Goal: Information Seeking & Learning: Learn about a topic

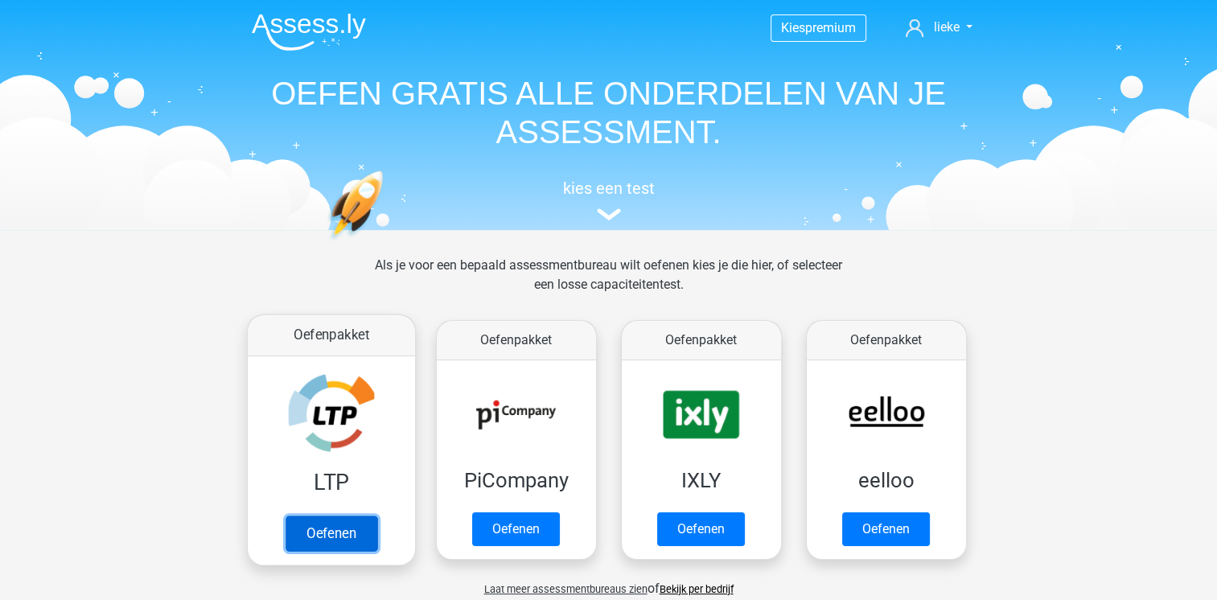
click at [354, 520] on link "Oefenen" at bounding box center [331, 533] width 92 height 35
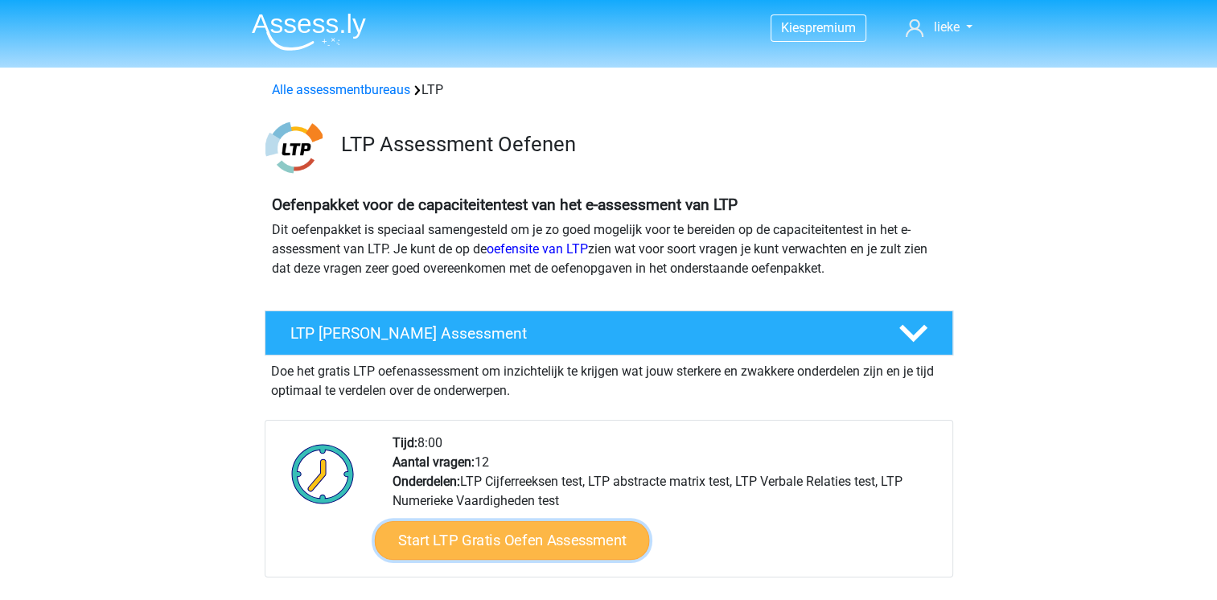
click at [576, 549] on link "Start LTP Gratis Oefen Assessment" at bounding box center [511, 540] width 275 height 39
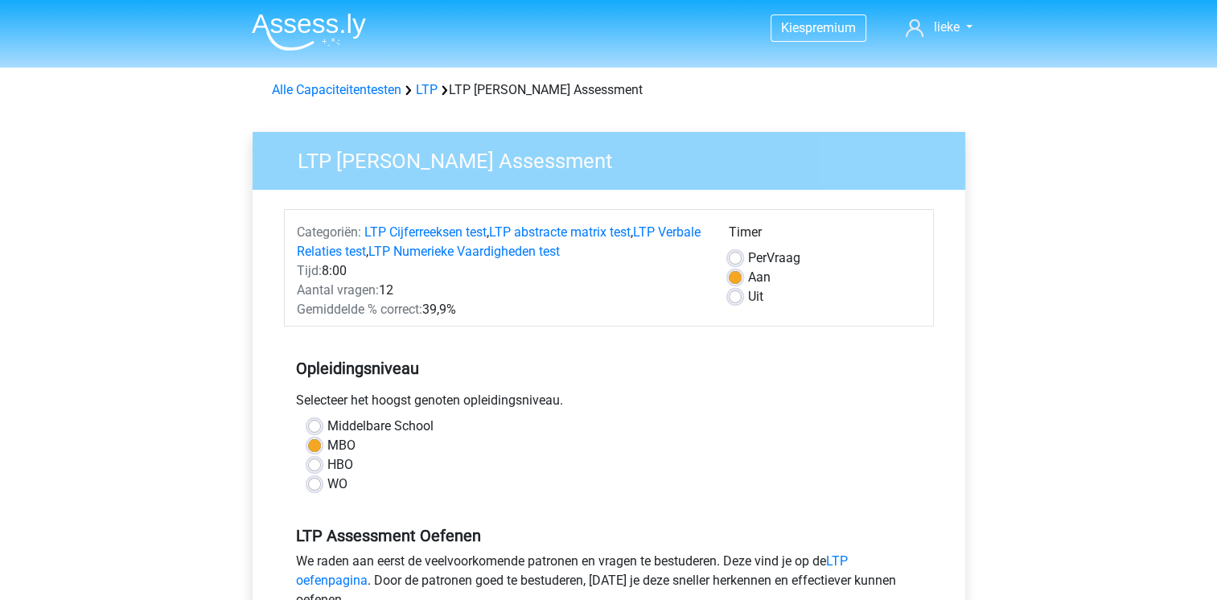
click at [748, 301] on label "Uit" at bounding box center [755, 296] width 15 height 19
click at [736, 301] on input "Uit" at bounding box center [735, 295] width 13 height 16
radio input "true"
click at [327, 465] on label "HBO" at bounding box center [340, 464] width 26 height 19
click at [311, 465] on input "HBO" at bounding box center [314, 463] width 13 height 16
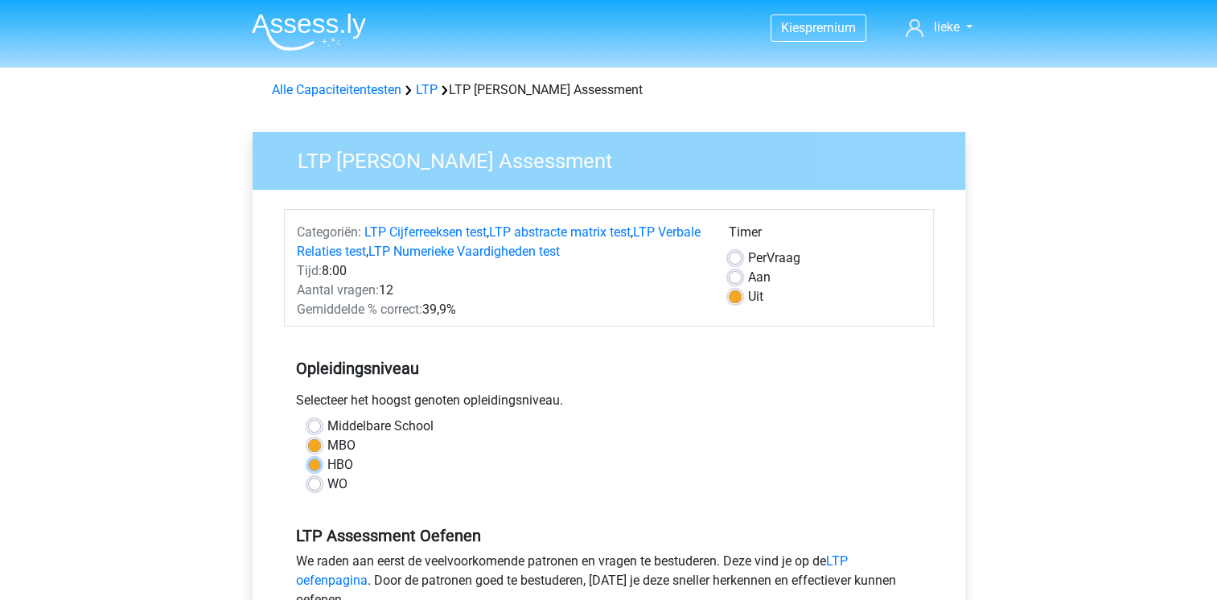
radio input "true"
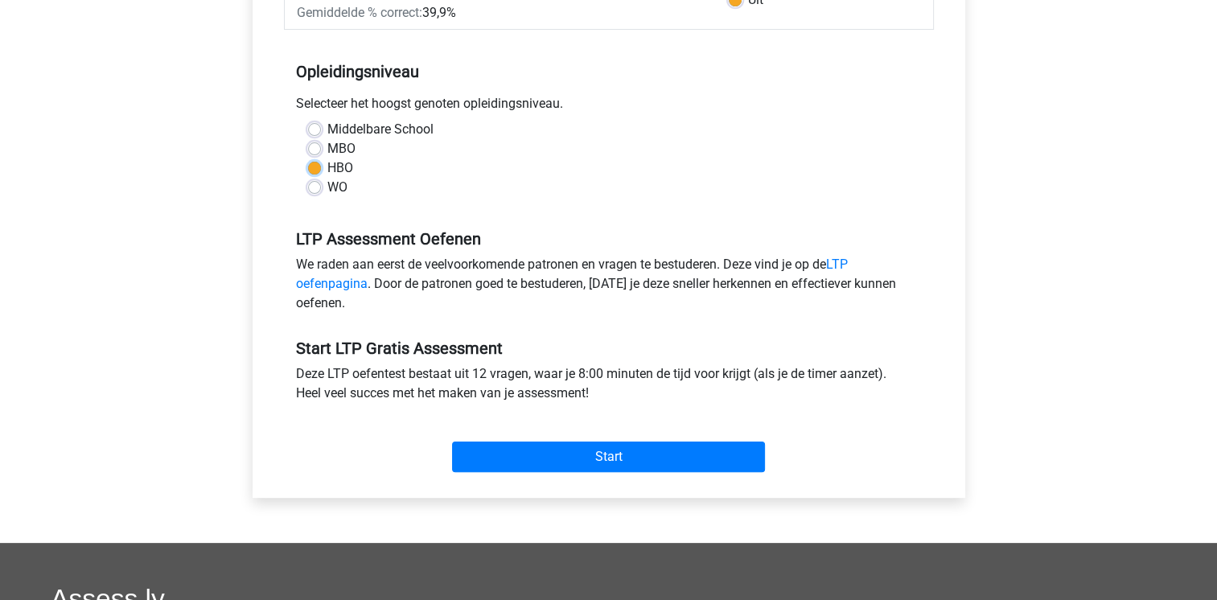
scroll to position [298, 0]
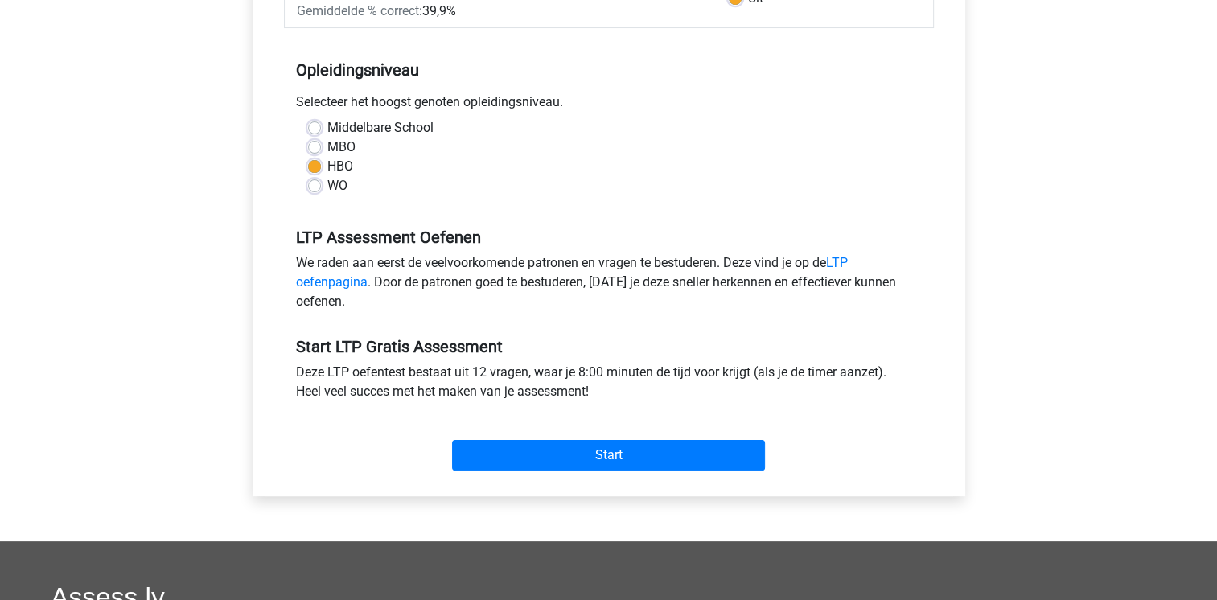
click at [653, 471] on div "Start" at bounding box center [609, 442] width 650 height 69
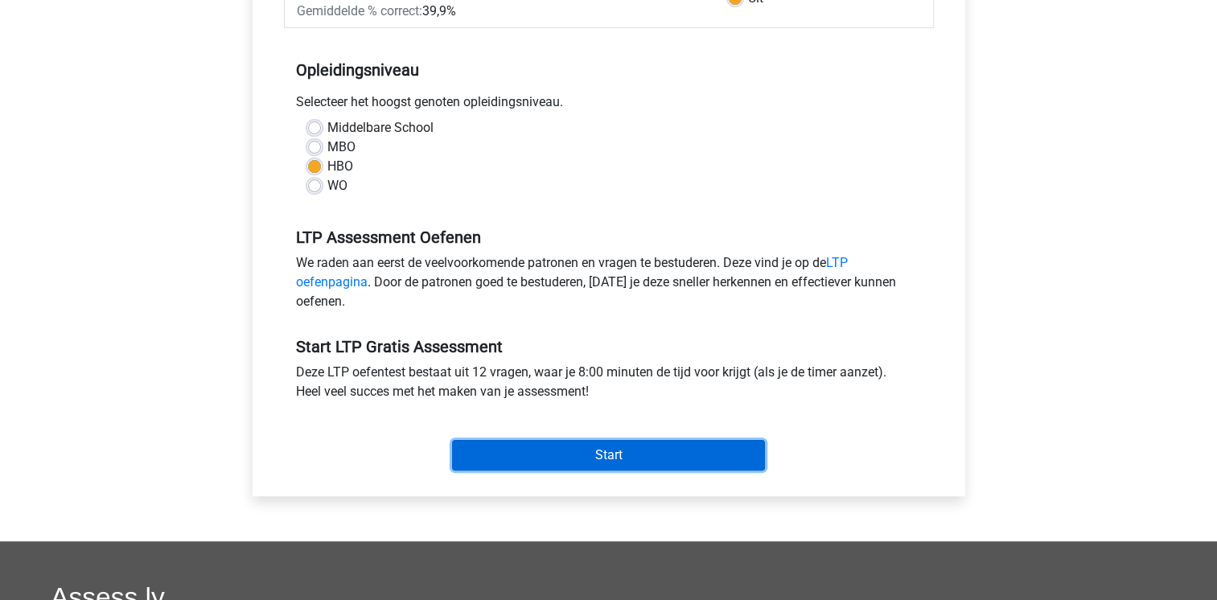
click at [576, 455] on input "Start" at bounding box center [608, 455] width 313 height 31
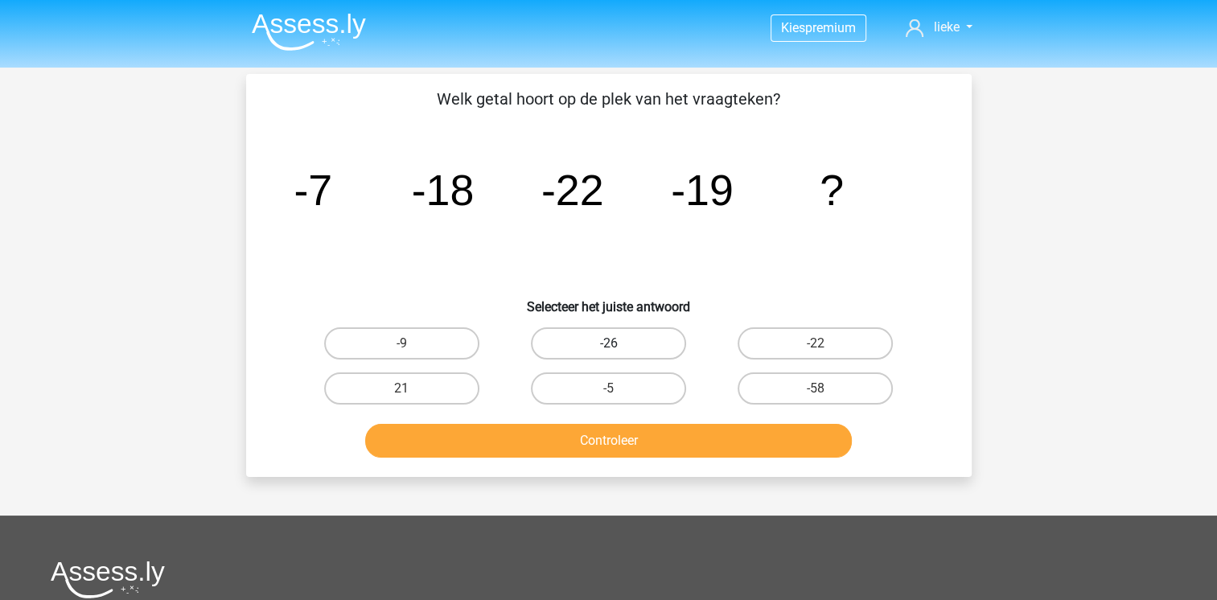
click at [635, 332] on label "-26" at bounding box center [608, 343] width 155 height 32
click at [618, 343] on input "-26" at bounding box center [613, 348] width 10 height 10
radio input "true"
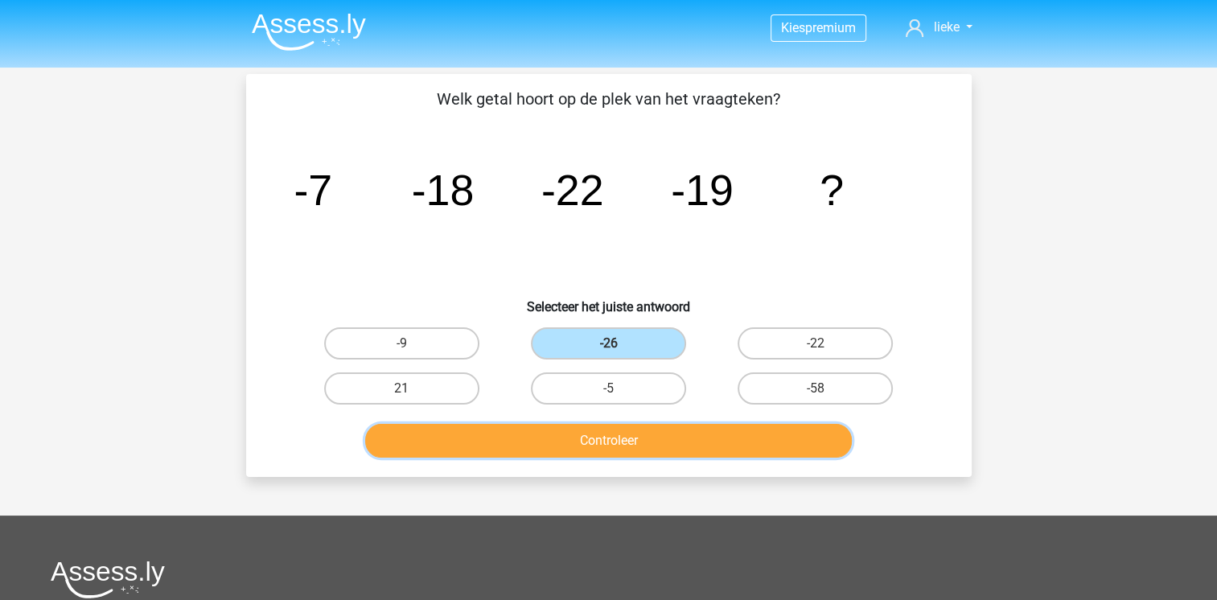
click at [637, 439] on button "Controleer" at bounding box center [608, 441] width 487 height 34
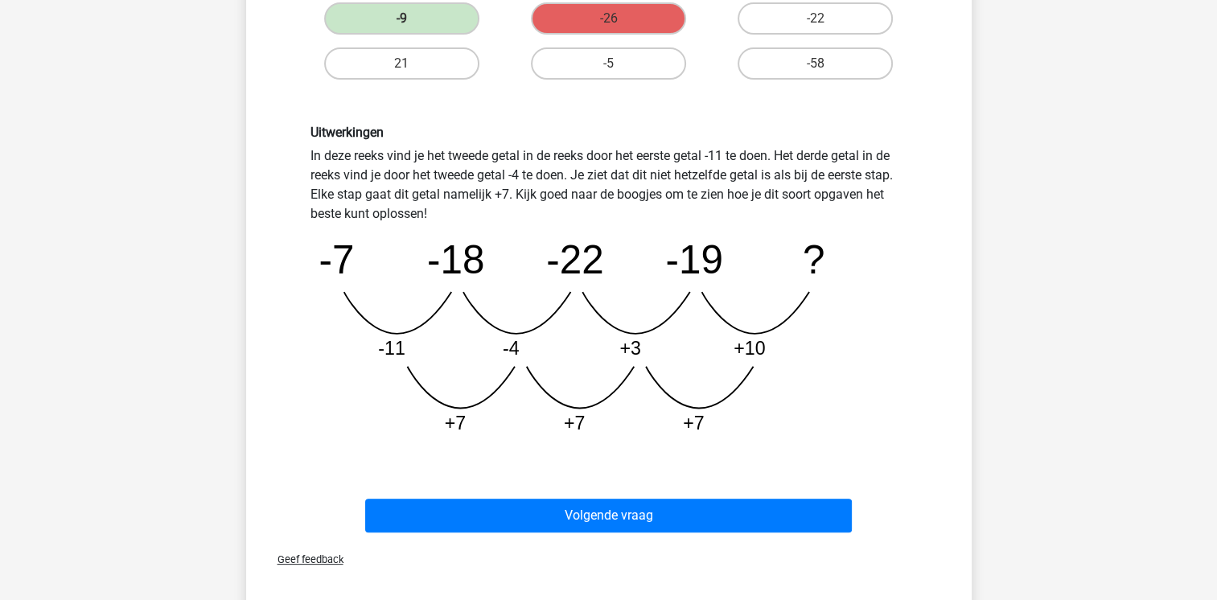
scroll to position [355, 0]
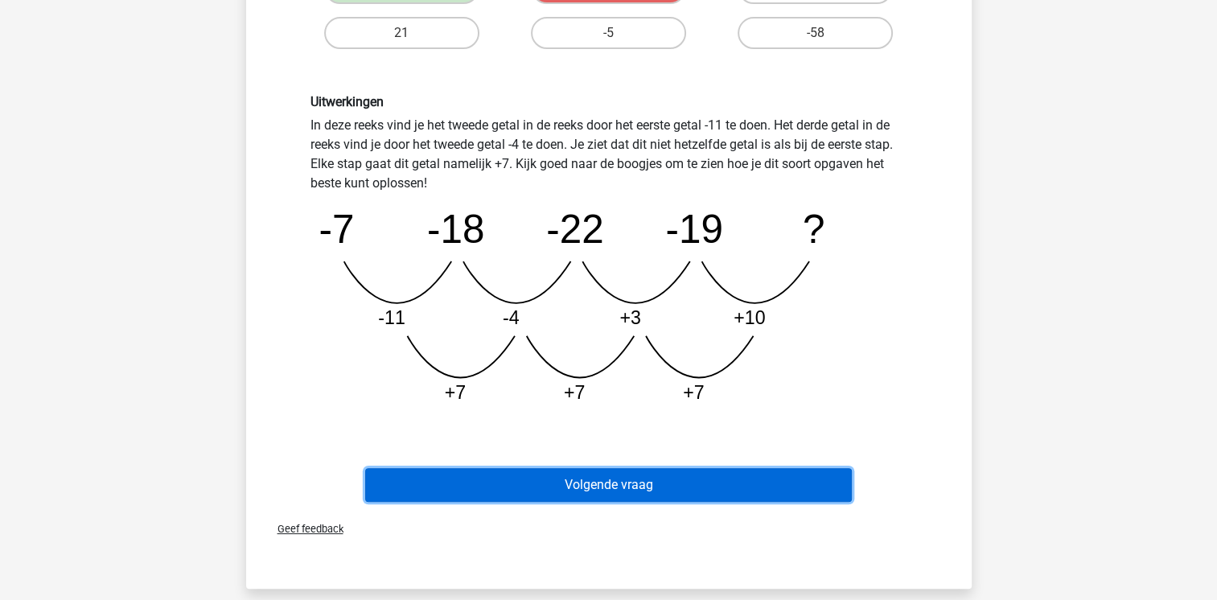
click at [775, 474] on button "Volgende vraag" at bounding box center [608, 485] width 487 height 34
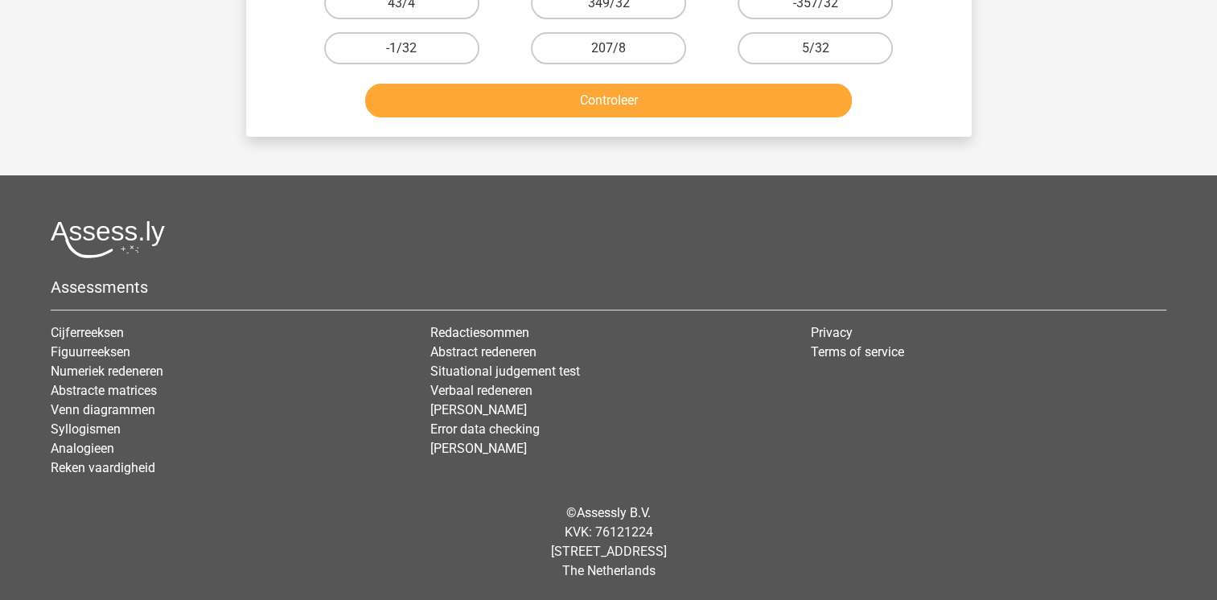
scroll to position [74, 0]
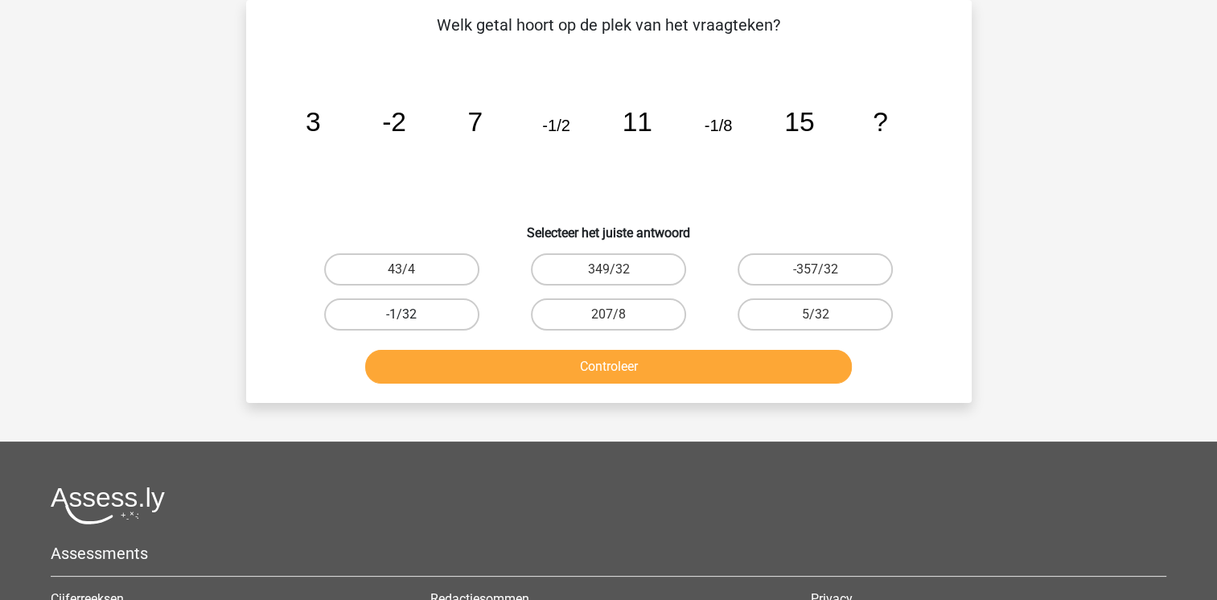
click at [421, 321] on label "-1/32" at bounding box center [401, 314] width 155 height 32
click at [412, 321] on input "-1/32" at bounding box center [406, 319] width 10 height 10
radio input "true"
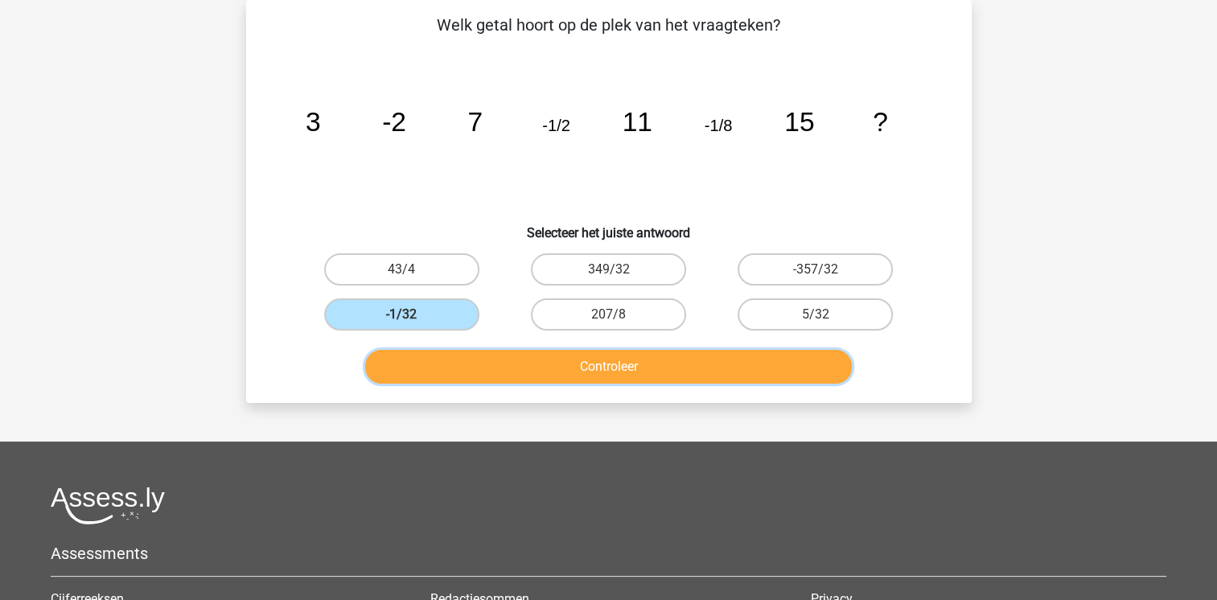
click at [462, 355] on button "Controleer" at bounding box center [608, 367] width 487 height 34
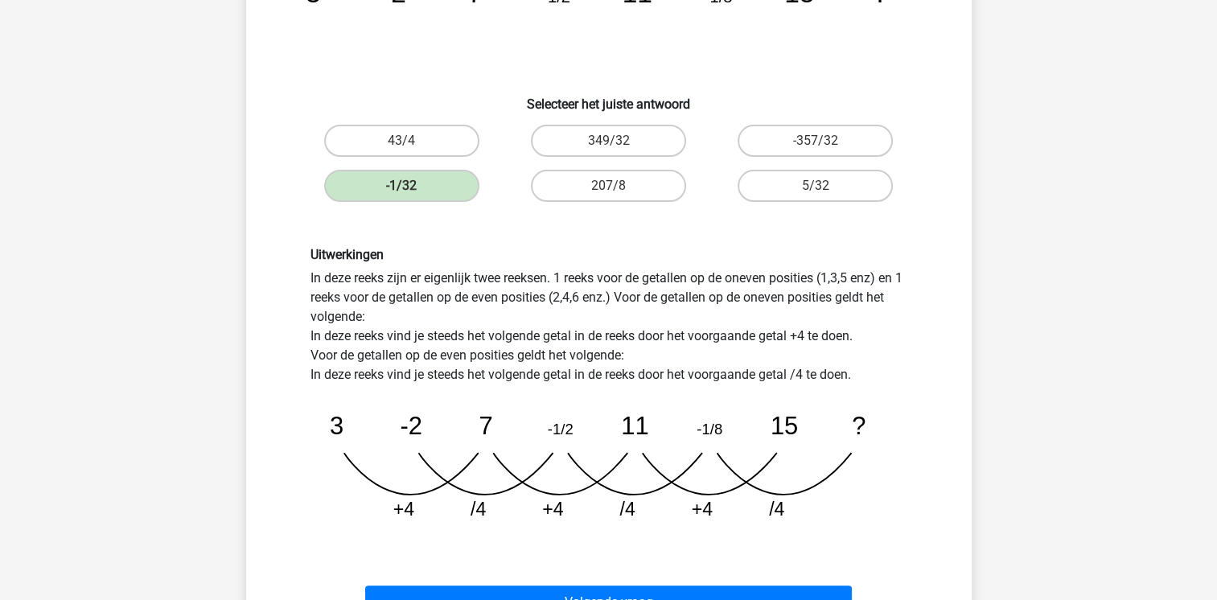
scroll to position [228, 0]
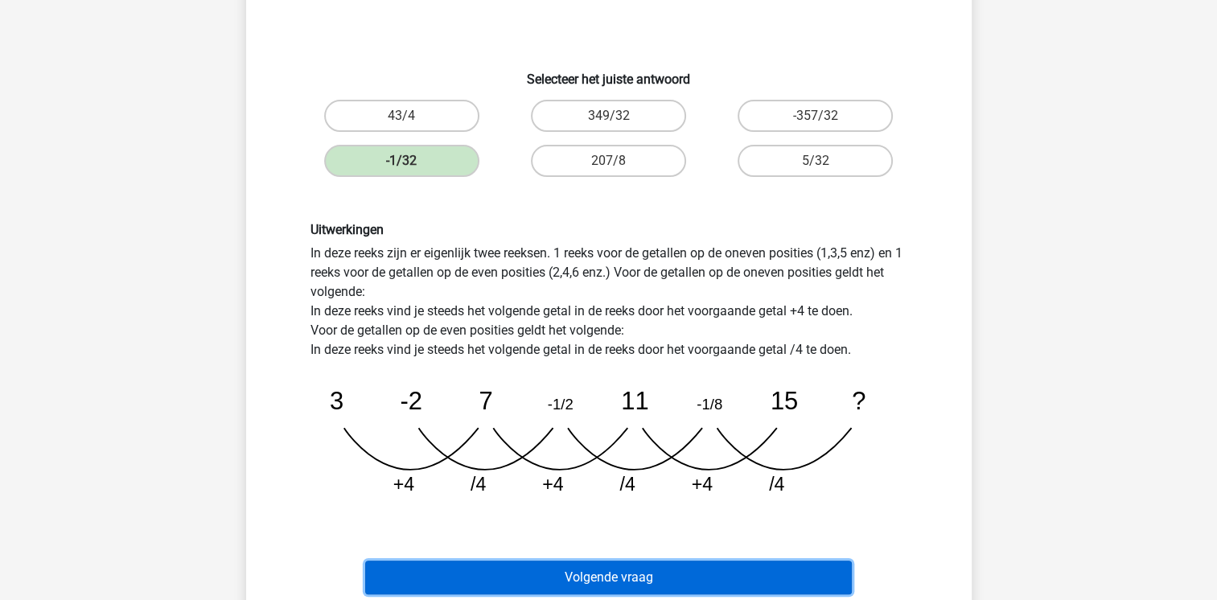
click at [673, 574] on button "Volgende vraag" at bounding box center [608, 578] width 487 height 34
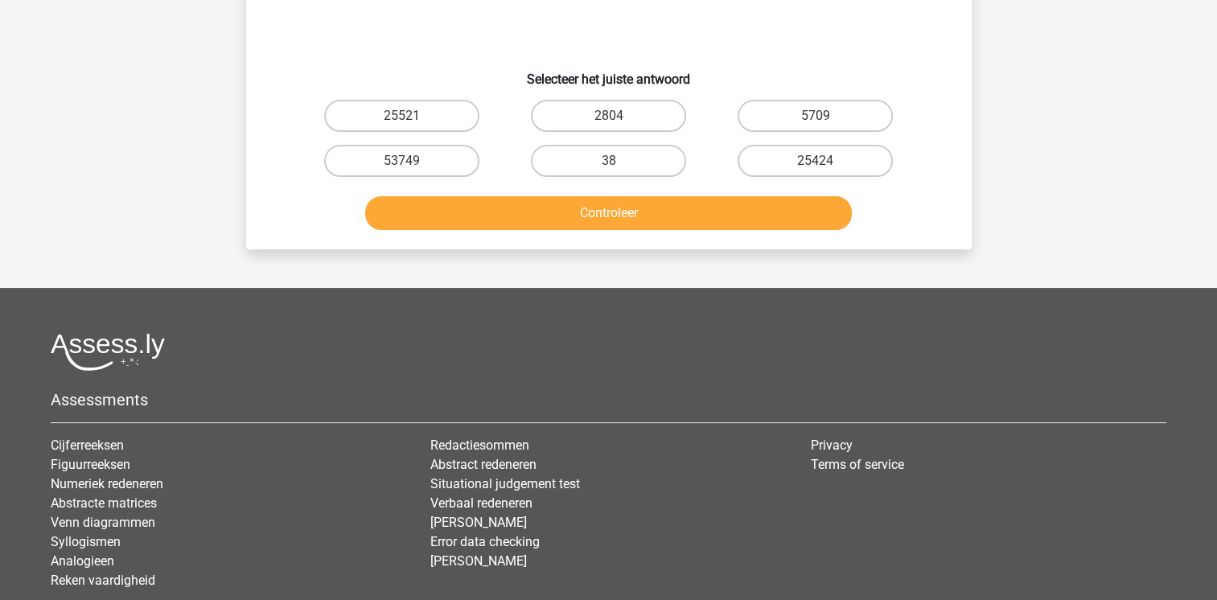
scroll to position [74, 0]
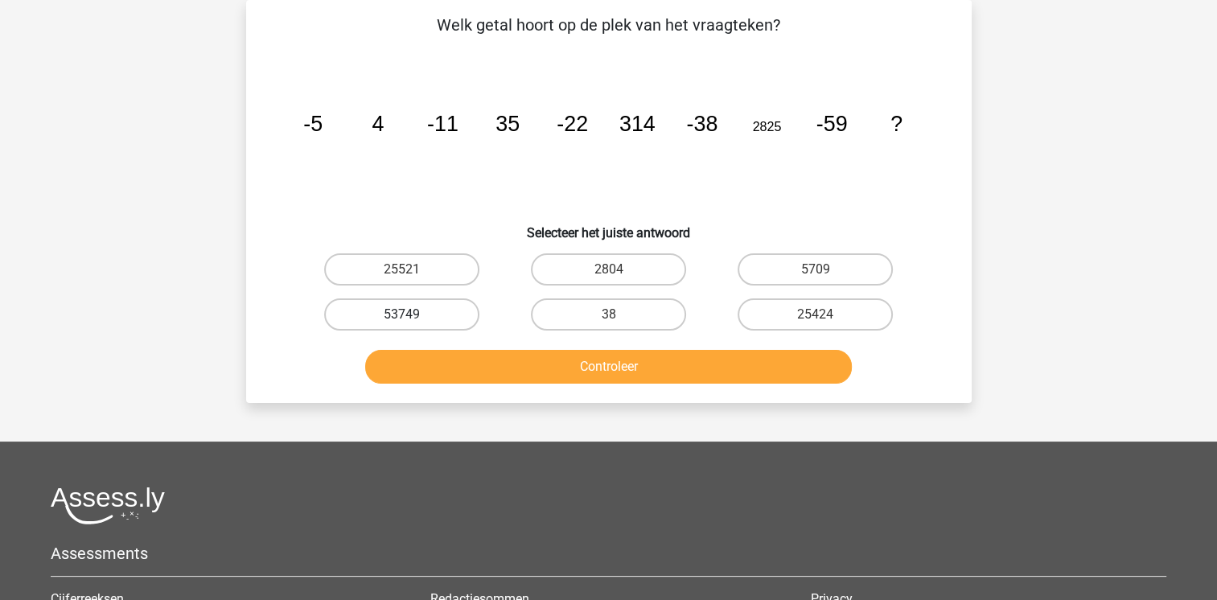
click at [425, 323] on label "53749" at bounding box center [401, 314] width 155 height 32
click at [412, 323] on input "53749" at bounding box center [406, 319] width 10 height 10
radio input "true"
click at [753, 277] on label "5709" at bounding box center [815, 269] width 155 height 32
click at [816, 277] on input "5709" at bounding box center [821, 274] width 10 height 10
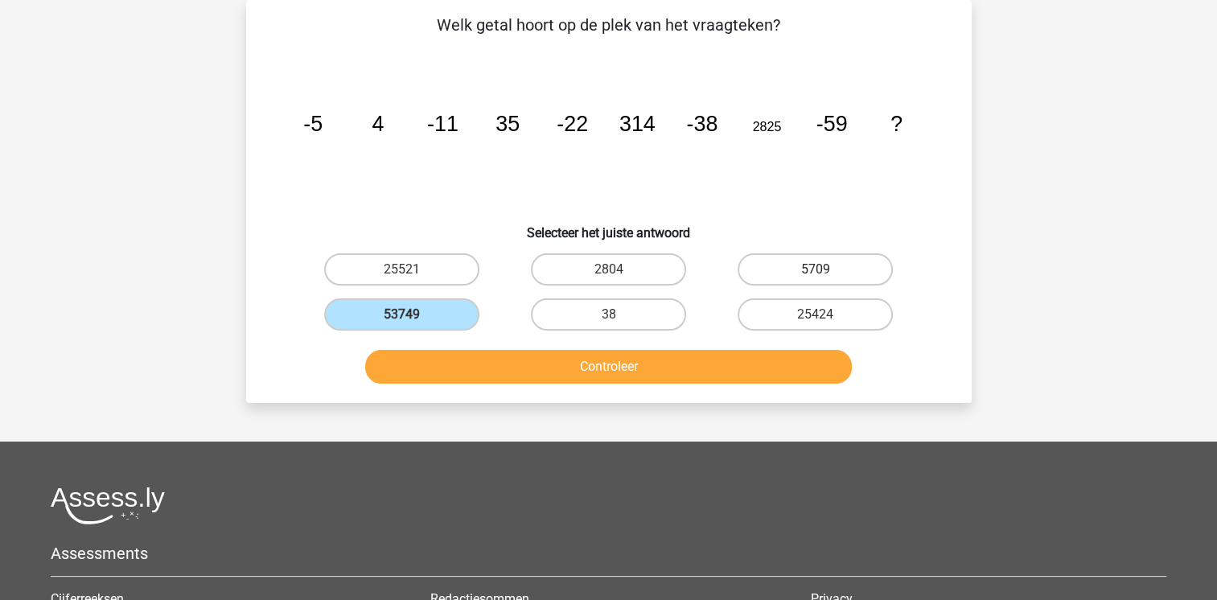
radio input "true"
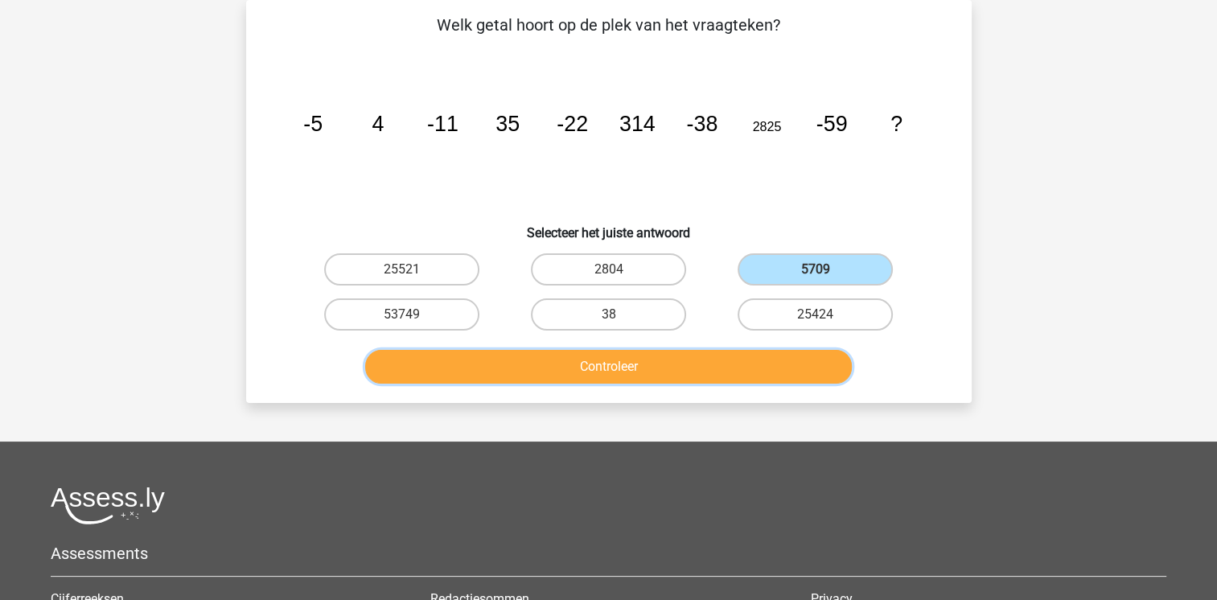
click at [618, 371] on button "Controleer" at bounding box center [608, 367] width 487 height 34
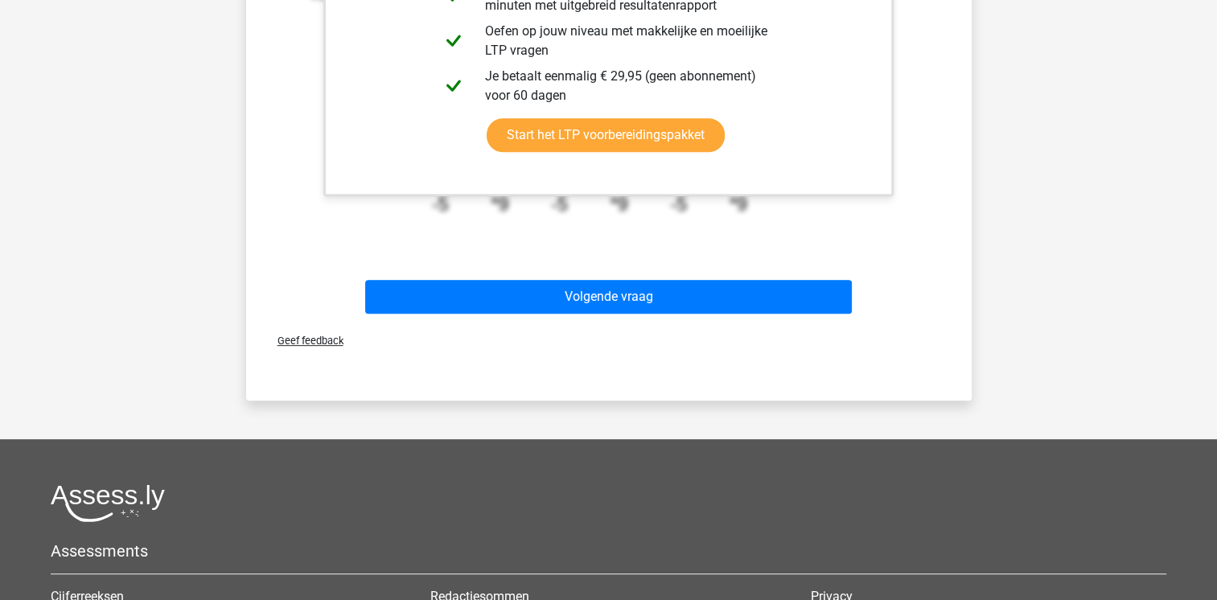
scroll to position [689, 0]
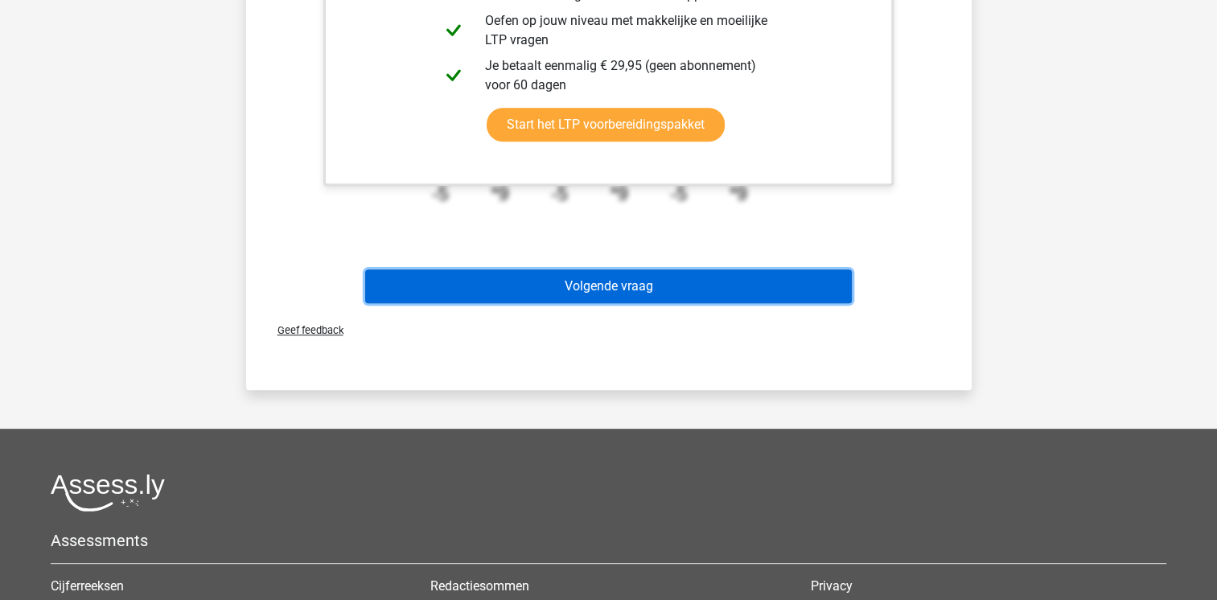
click at [814, 297] on button "Volgende vraag" at bounding box center [608, 286] width 487 height 34
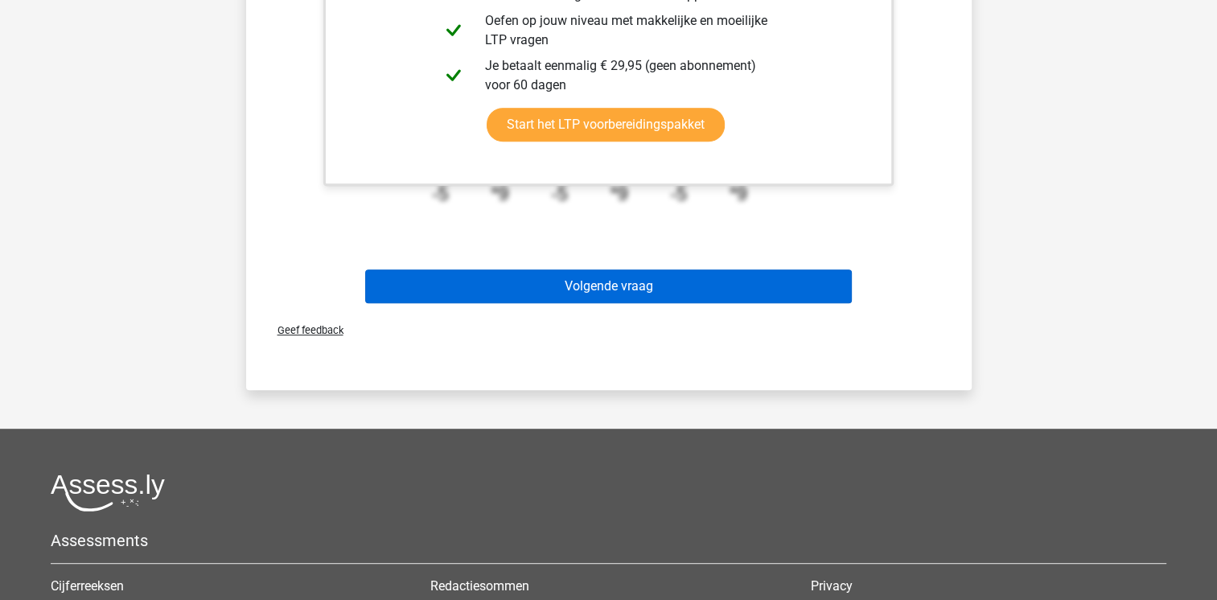
scroll to position [74, 0]
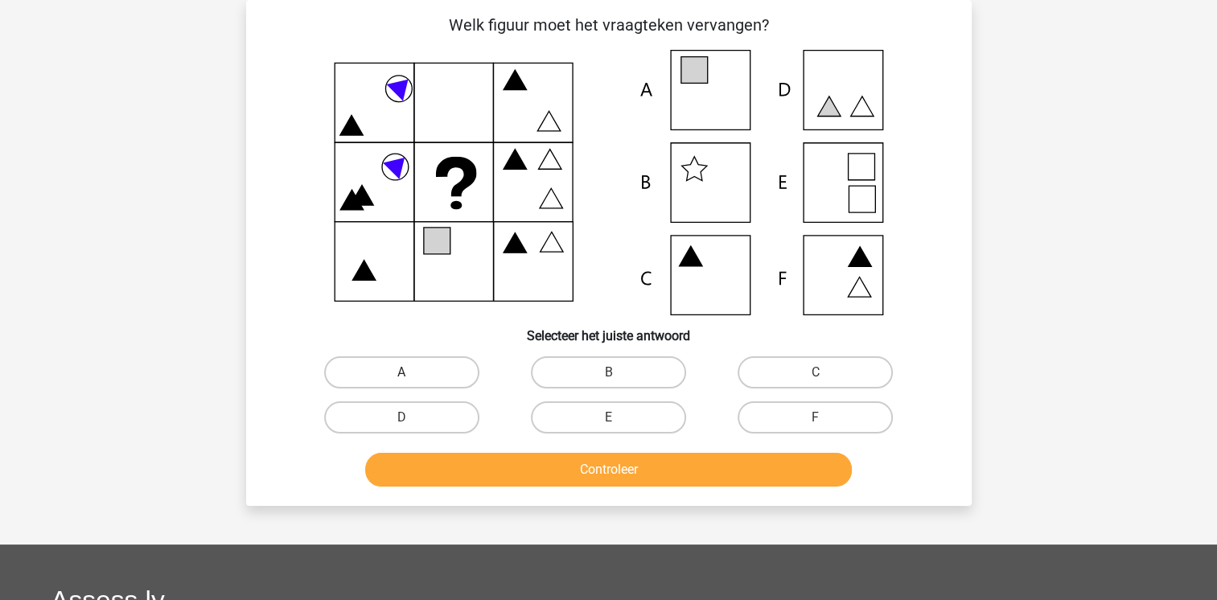
click at [415, 368] on label "A" at bounding box center [401, 372] width 155 height 32
click at [412, 372] on input "A" at bounding box center [406, 377] width 10 height 10
radio input "true"
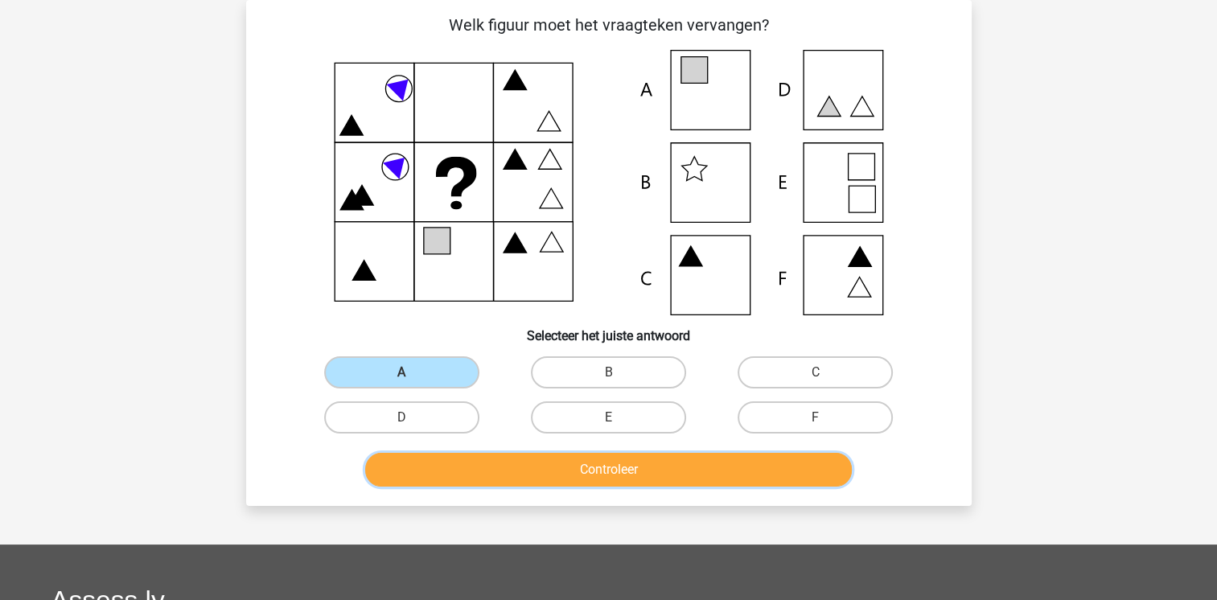
click at [549, 481] on button "Controleer" at bounding box center [608, 470] width 487 height 34
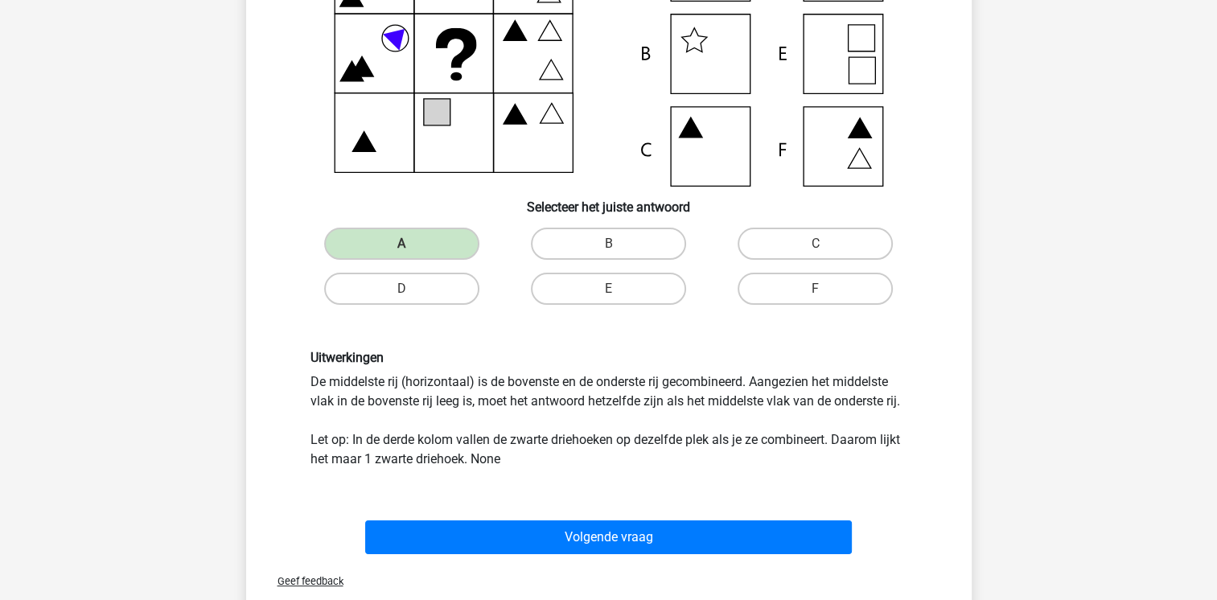
scroll to position [235, 0]
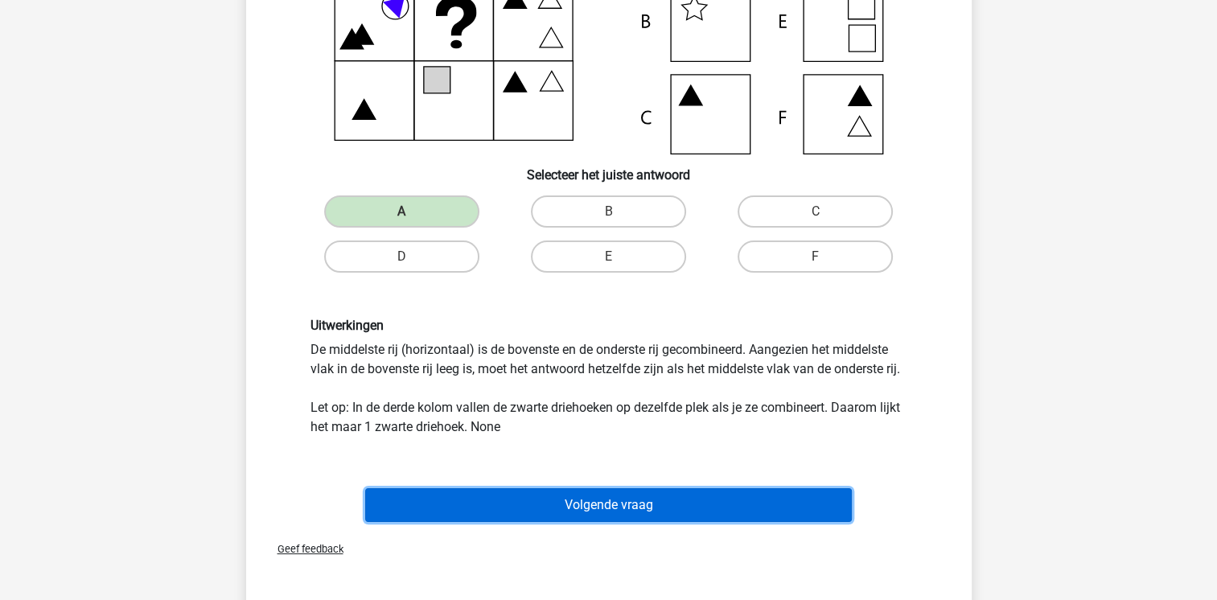
click at [589, 512] on button "Volgende vraag" at bounding box center [608, 505] width 487 height 34
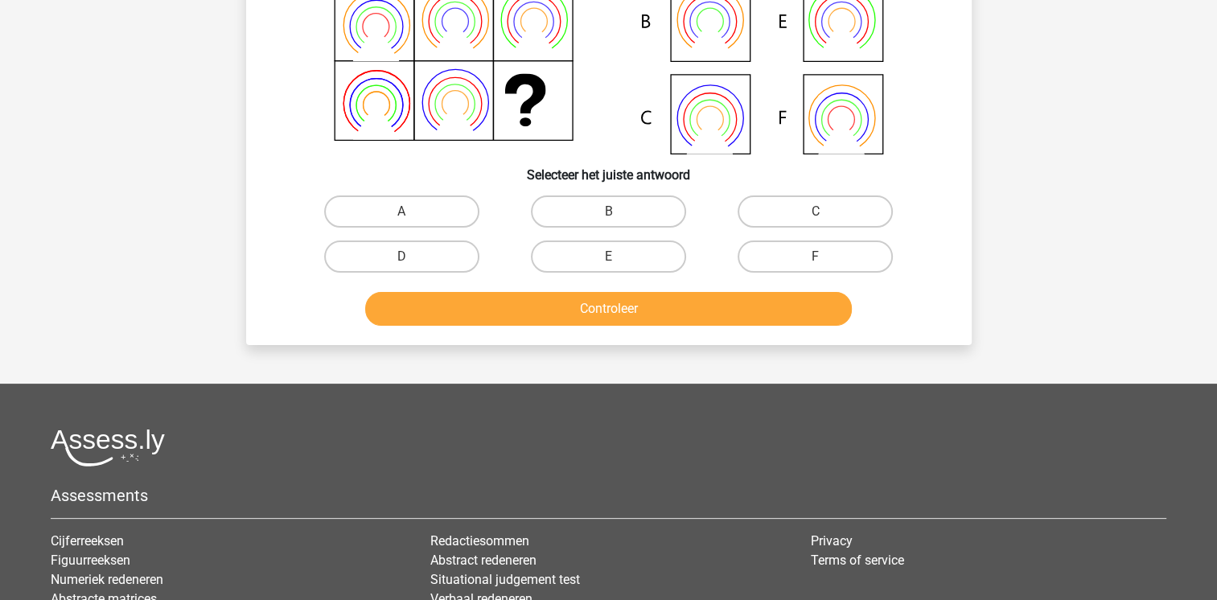
scroll to position [74, 0]
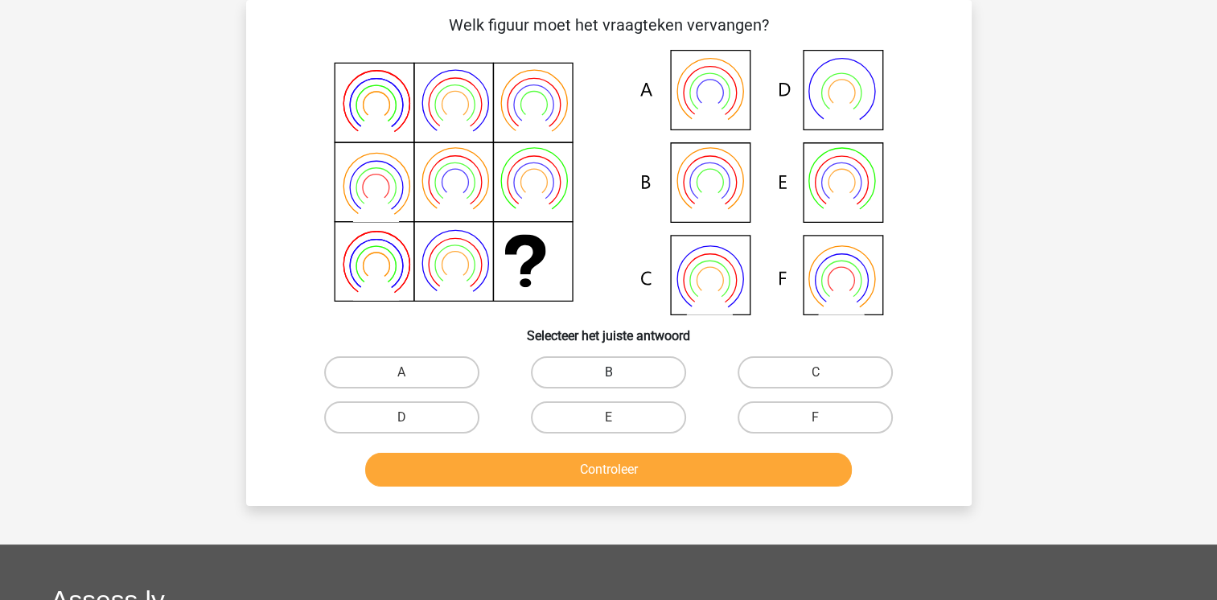
click at [572, 366] on label "B" at bounding box center [608, 372] width 155 height 32
click at [608, 372] on input "B" at bounding box center [613, 377] width 10 height 10
radio input "true"
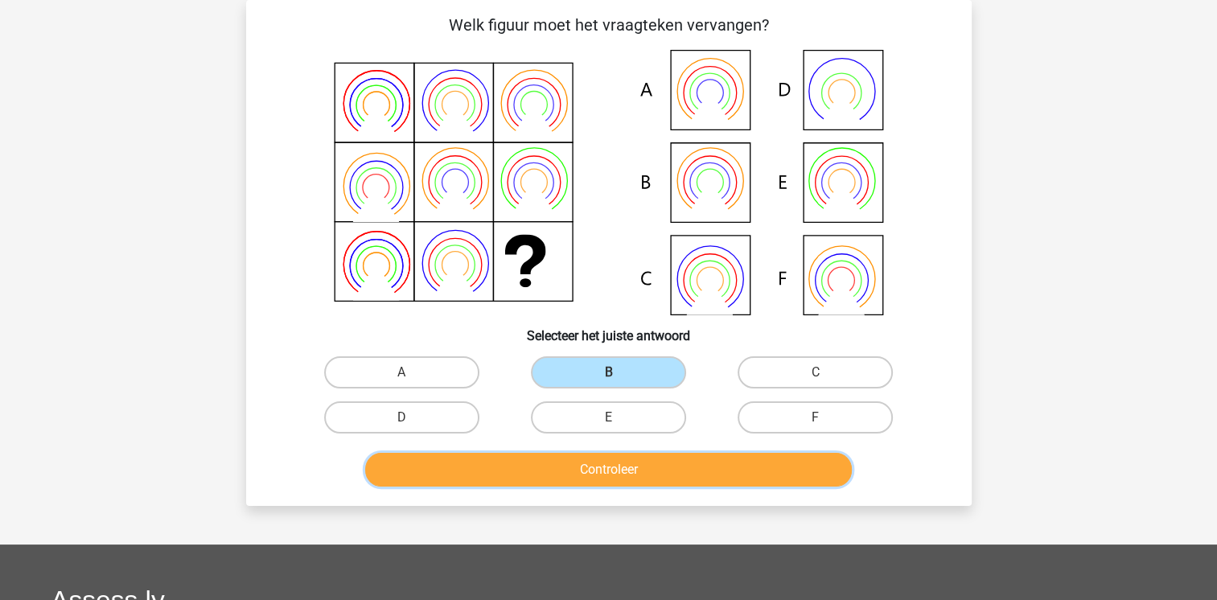
click at [569, 471] on button "Controleer" at bounding box center [608, 470] width 487 height 34
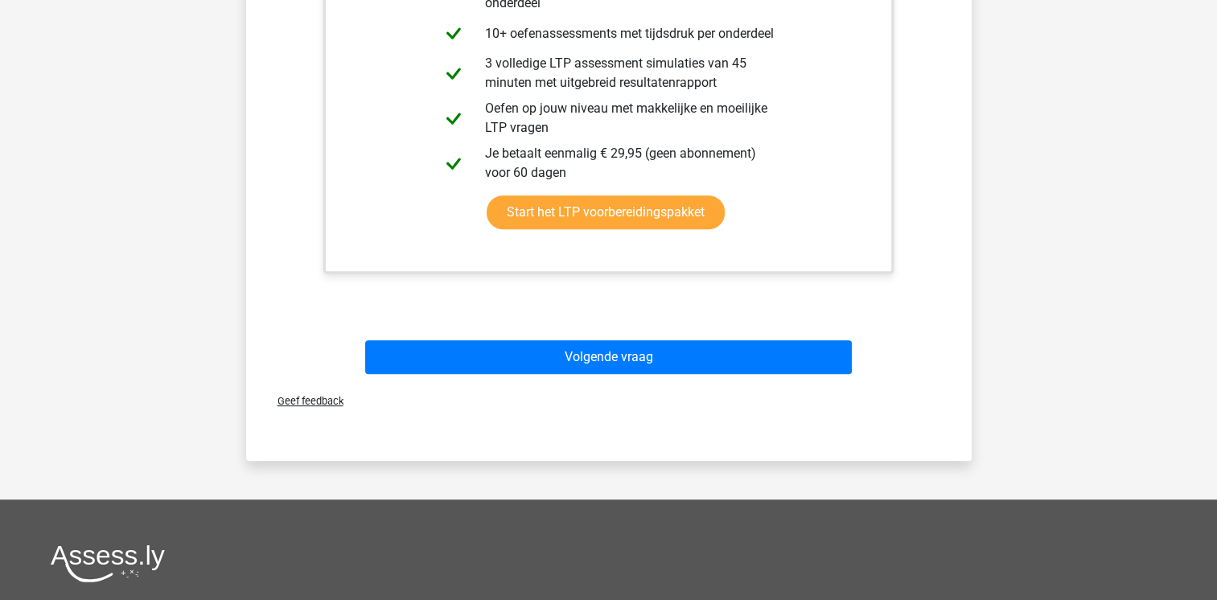
scroll to position [742, 0]
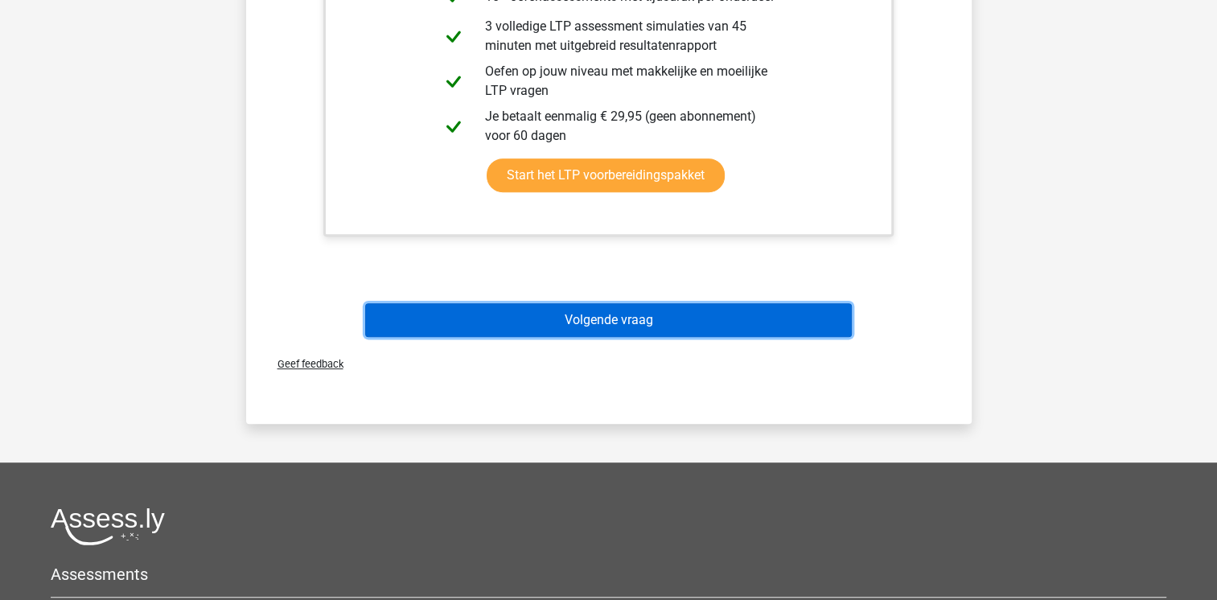
click at [772, 310] on button "Volgende vraag" at bounding box center [608, 320] width 487 height 34
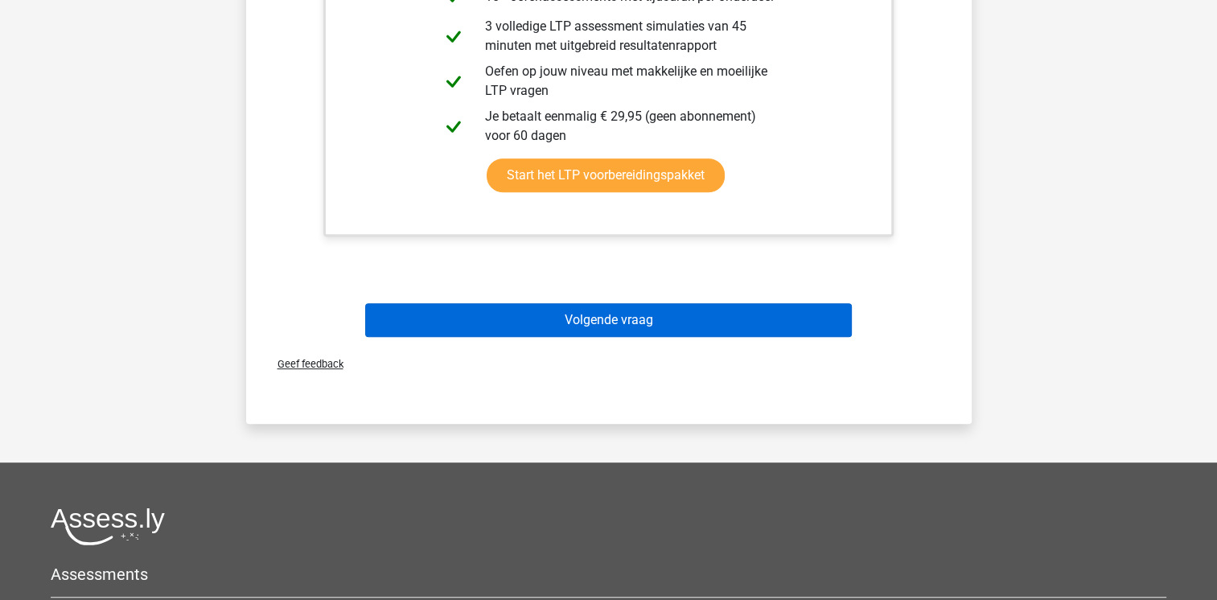
scroll to position [74, 0]
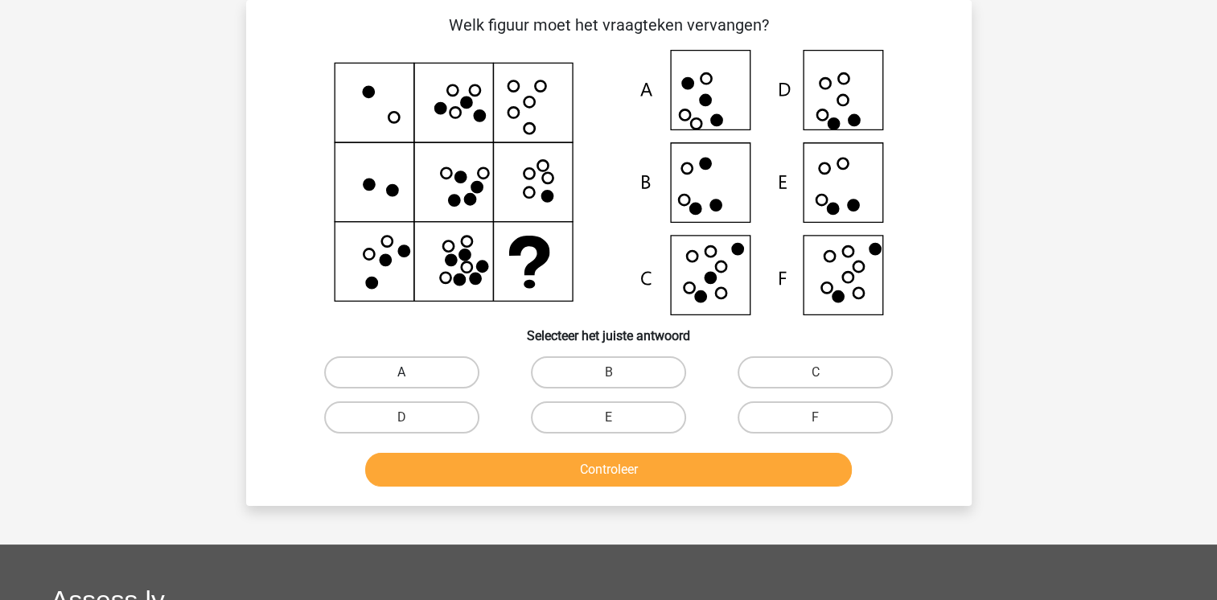
click at [427, 377] on label "A" at bounding box center [401, 372] width 155 height 32
click at [412, 377] on input "A" at bounding box center [406, 377] width 10 height 10
radio input "true"
click at [590, 365] on label "B" at bounding box center [608, 372] width 155 height 32
click at [608, 372] on input "B" at bounding box center [613, 377] width 10 height 10
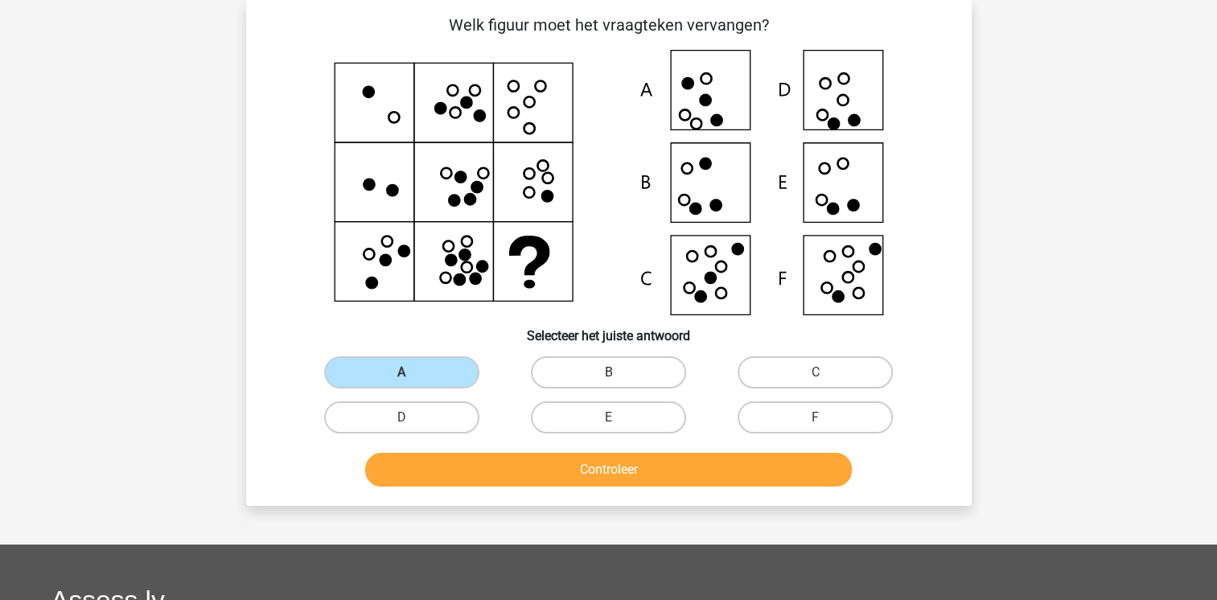
radio input "true"
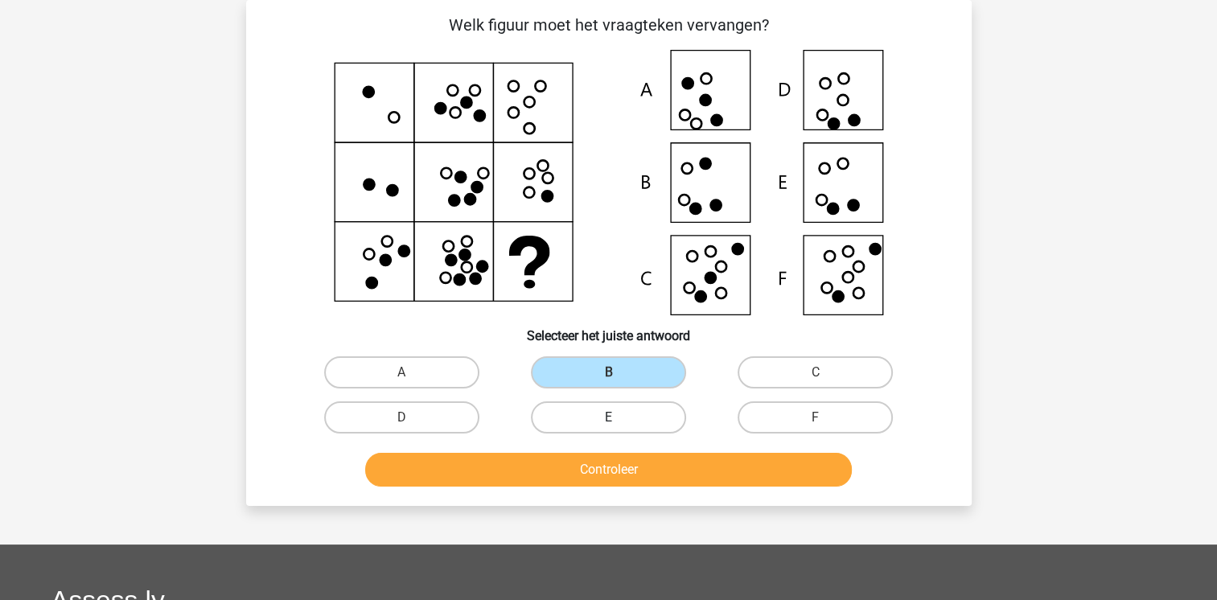
click at [576, 426] on label "E" at bounding box center [608, 417] width 155 height 32
click at [608, 426] on input "E" at bounding box center [613, 422] width 10 height 10
radio input "true"
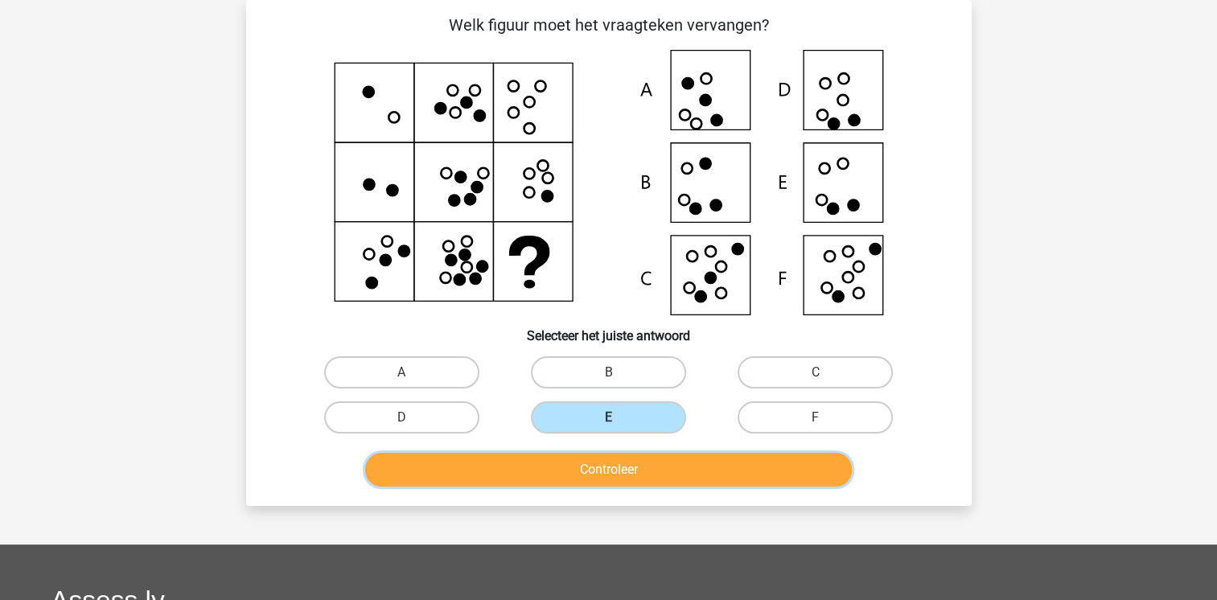
click at [593, 471] on button "Controleer" at bounding box center [608, 470] width 487 height 34
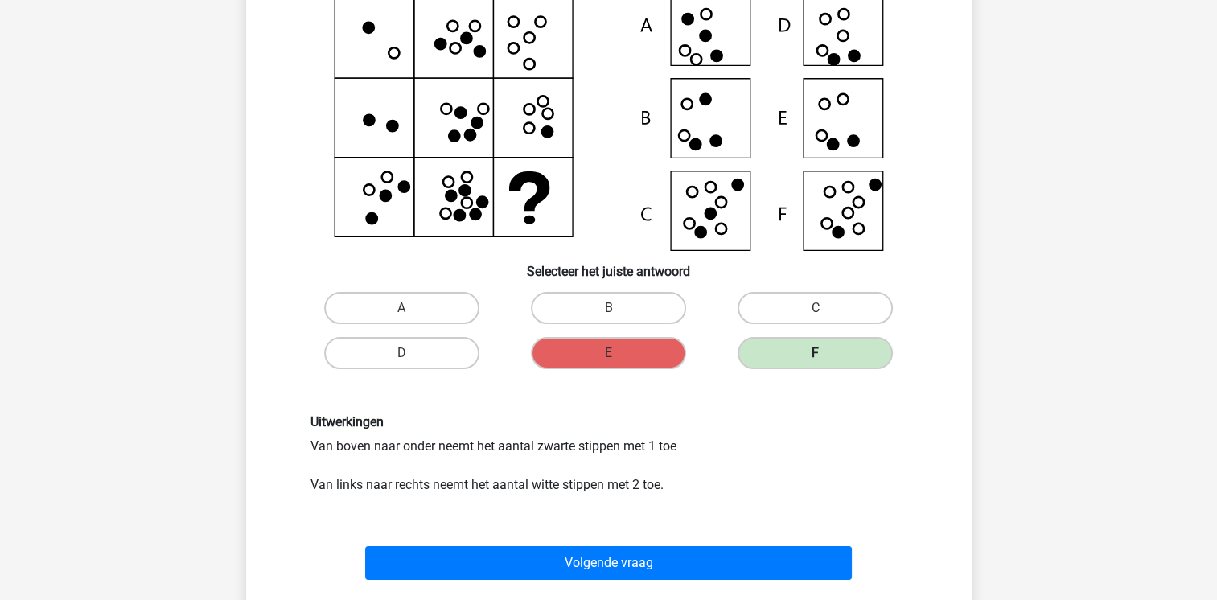
scroll to position [171, 0]
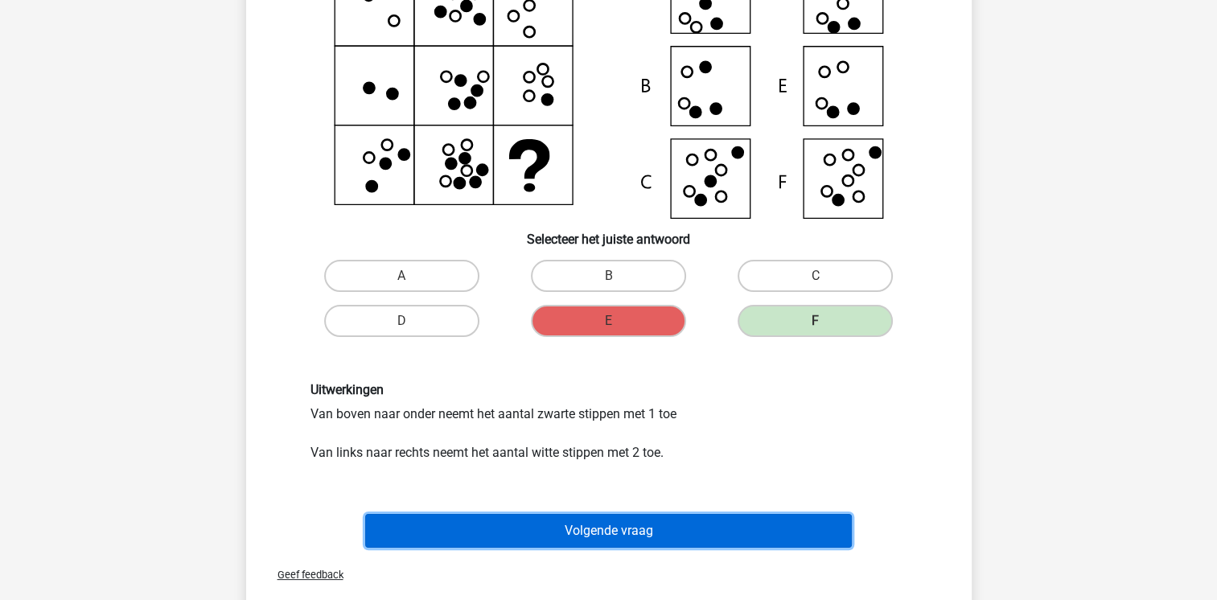
click at [740, 514] on button "Volgende vraag" at bounding box center [608, 531] width 487 height 34
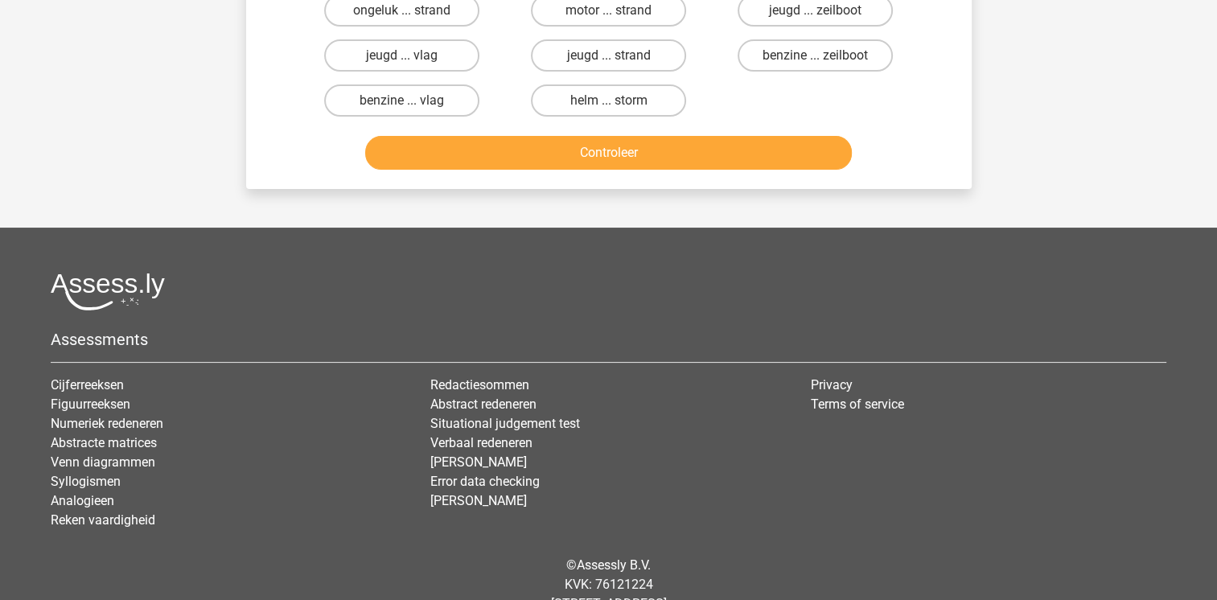
scroll to position [74, 0]
